Goal: Information Seeking & Learning: Check status

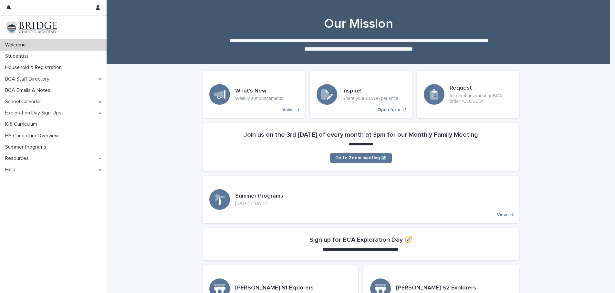
click at [26, 55] on p "Student(s)" at bounding box center [18, 56] width 31 height 6
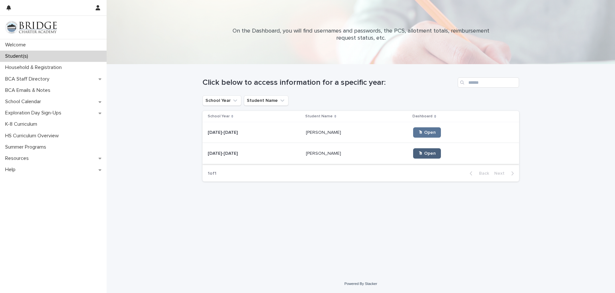
click at [418, 154] on span "🖱 Open" at bounding box center [426, 153] width 17 height 5
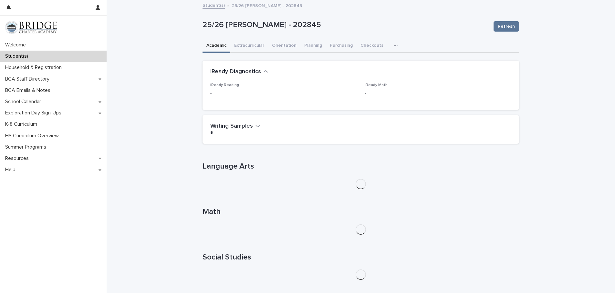
click at [252, 70] on h2 "iReady Diagnostics" at bounding box center [235, 71] width 51 height 7
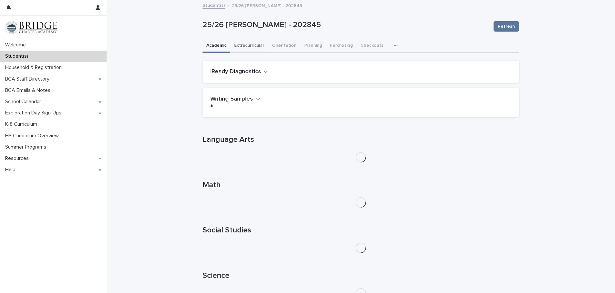
click at [255, 46] on button "Extracurricular" at bounding box center [249, 46] width 38 height 14
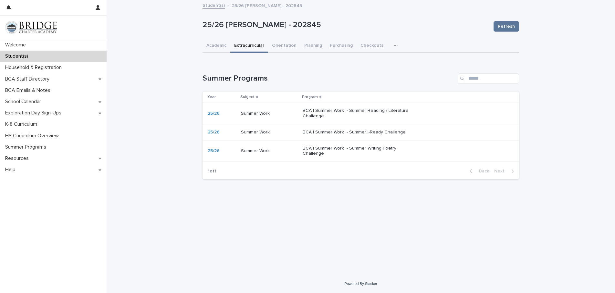
click at [367, 112] on p "BCA | Summer Work - Summer Reading / Literature Challenge" at bounding box center [355, 113] width 107 height 11
click at [355, 130] on p "BCA | Summer Work - Summer i-Ready Challenge" at bounding box center [355, 132] width 107 height 5
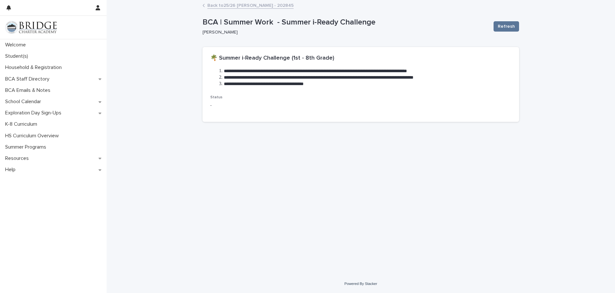
click at [248, 6] on link "Back to 25/26 [PERSON_NAME] - 202845" at bounding box center [250, 4] width 86 height 7
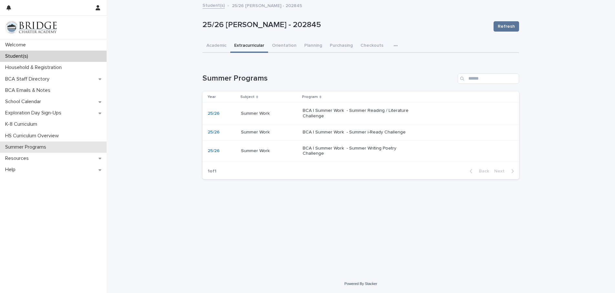
click at [33, 148] on p "Summer Programs" at bounding box center [27, 147] width 49 height 6
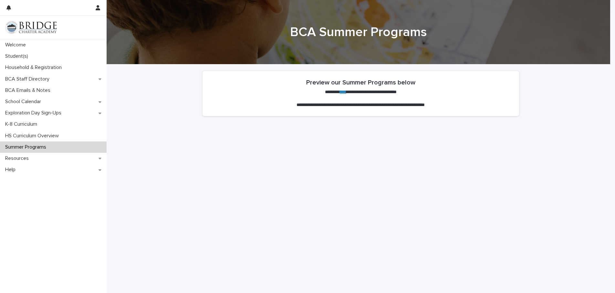
click at [340, 93] on link "****" at bounding box center [343, 92] width 6 height 5
click at [28, 55] on p "Student(s)" at bounding box center [18, 56] width 31 height 6
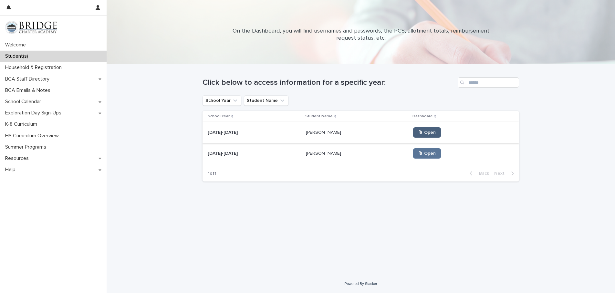
click at [413, 135] on link "🖱 Open" at bounding box center [427, 132] width 28 height 10
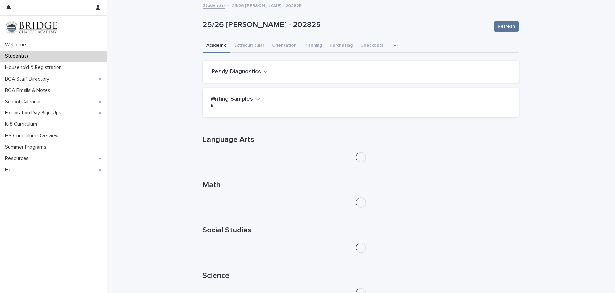
click at [393, 48] on icon "button" at bounding box center [395, 46] width 4 height 5
click at [362, 74] on span "General" at bounding box center [364, 72] width 17 height 5
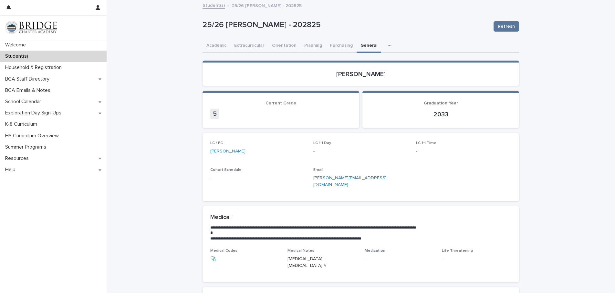
click at [216, 6] on link "Student(s)" at bounding box center [213, 4] width 22 height 7
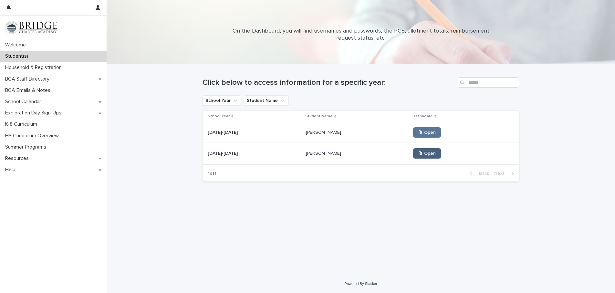
click at [418, 155] on span "🖱 Open" at bounding box center [426, 153] width 17 height 5
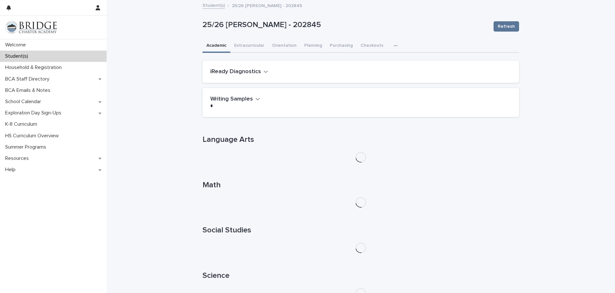
click at [390, 44] on button "button" at bounding box center [397, 45] width 14 height 13
click at [363, 70] on span "General" at bounding box center [364, 72] width 17 height 5
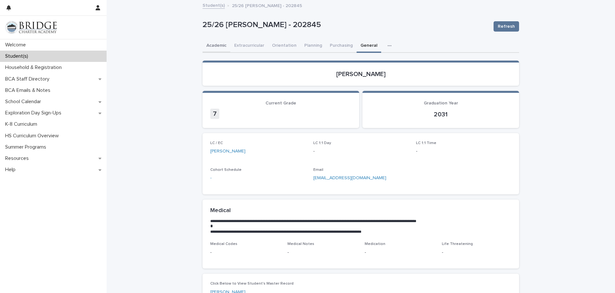
click at [212, 47] on button "Academic" at bounding box center [216, 46] width 28 height 14
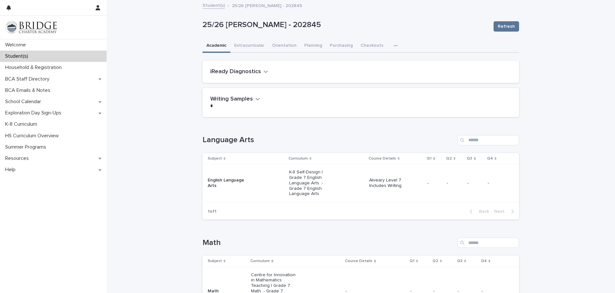
click at [249, 71] on h2 "iReady Diagnostics" at bounding box center [235, 71] width 51 height 7
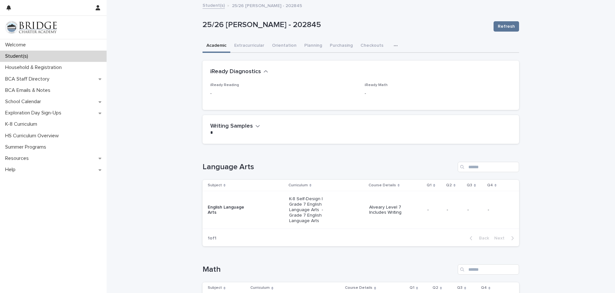
click at [249, 71] on h2 "iReady Diagnostics" at bounding box center [235, 71] width 51 height 7
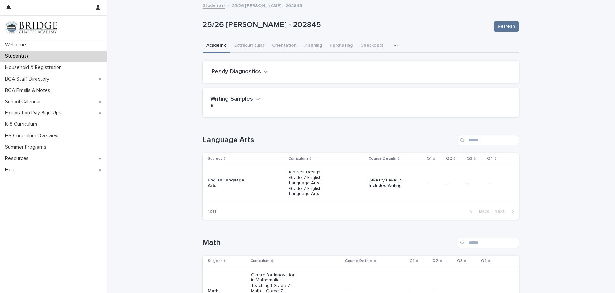
click at [215, 5] on link "Student(s)" at bounding box center [213, 4] width 22 height 7
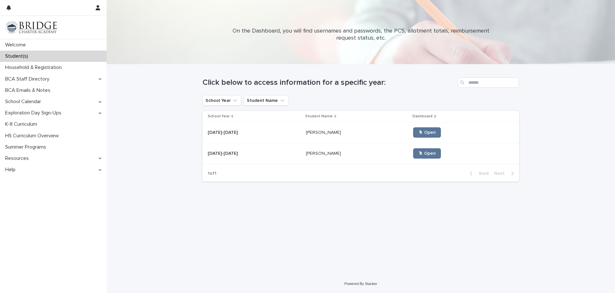
click at [418, 134] on span "🖱 Open" at bounding box center [426, 132] width 17 height 5
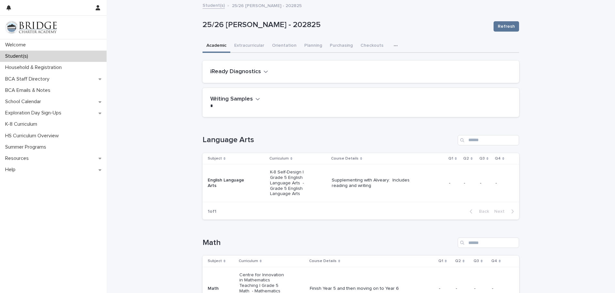
click at [246, 74] on h2 "iReady Diagnostics" at bounding box center [235, 71] width 51 height 7
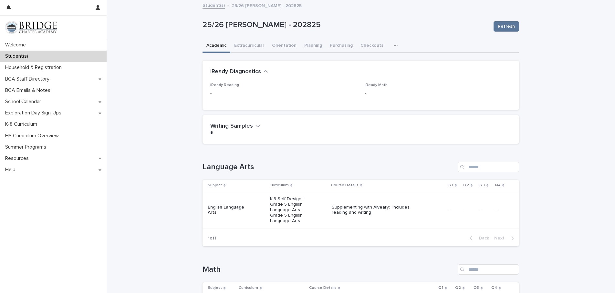
click at [255, 71] on h2 "iReady Diagnostics" at bounding box center [235, 71] width 51 height 7
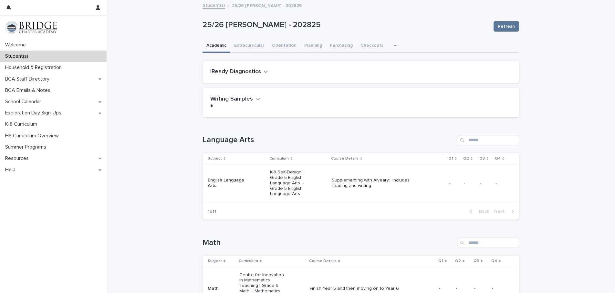
click at [216, 6] on link "Student(s)" at bounding box center [213, 4] width 22 height 7
